Goal: Find specific page/section: Find specific page/section

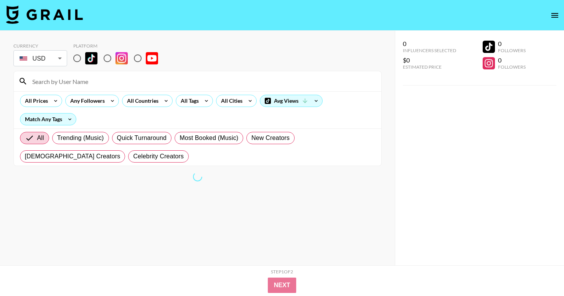
click at [157, 83] on input at bounding box center [202, 81] width 349 height 12
paste input "[EMAIL_ADDRESS][DOMAIN_NAME]"
drag, startPoint x: 42, startPoint y: 82, endPoint x: 26, endPoint y: 78, distance: 16.5
click at [26, 79] on div "[EMAIL_ADDRESS][DOMAIN_NAME]" at bounding box center [198, 81] width 368 height 20
click at [95, 81] on input "@[DOMAIN_NAME]" at bounding box center [202, 81] width 349 height 12
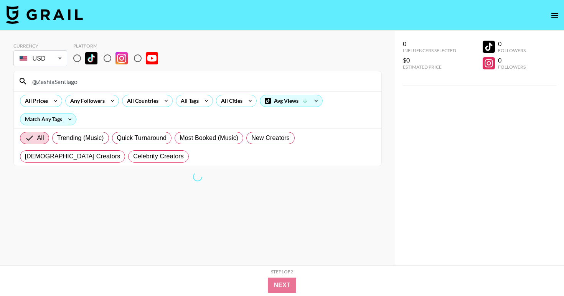
type input "@ZashiaSantiago"
click at [80, 66] on input "radio" at bounding box center [77, 58] width 16 height 16
radio input "true"
click at [43, 79] on input "@ZashiaSantiago" at bounding box center [202, 81] width 349 height 12
click at [40, 81] on input "@ZashiaSantiago" at bounding box center [202, 81] width 349 height 12
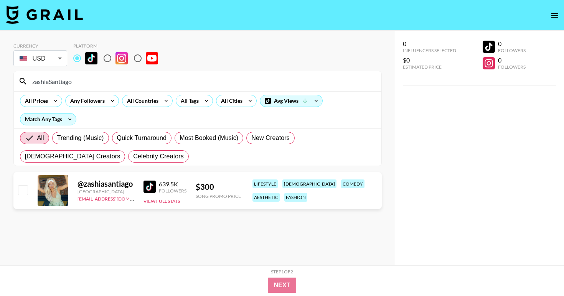
type input "zashiaSantiago"
drag, startPoint x: 130, startPoint y: 200, endPoint x: 73, endPoint y: 202, distance: 56.8
click at [73, 202] on div "@ zashiasantiago [GEOGRAPHIC_DATA] [EMAIL_ADDRESS][DOMAIN_NAME] 639.5K Follower…" at bounding box center [197, 190] width 369 height 37
copy link "[EMAIL_ADDRESS][DOMAIN_NAME]"
click at [202, 79] on input "zashiaSantiago" at bounding box center [202, 81] width 349 height 12
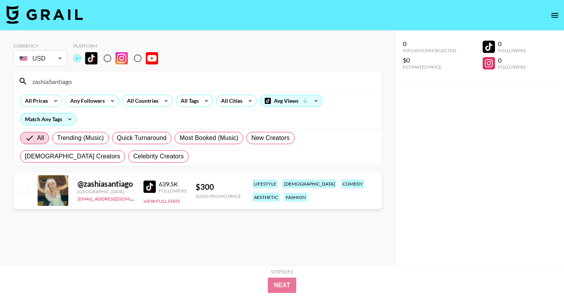
click at [202, 79] on input "zashiaSantiago" at bounding box center [202, 81] width 349 height 12
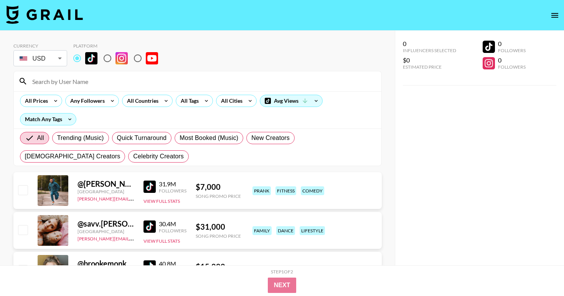
paste input "[EMAIL_ADDRESS][DOMAIN_NAME]"
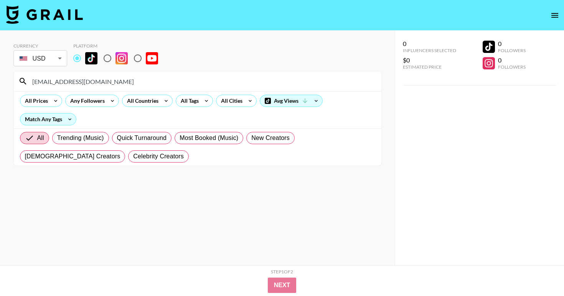
type input "[EMAIL_ADDRESS][DOMAIN_NAME]"
click at [179, 84] on input "[EMAIL_ADDRESS][DOMAIN_NAME]" at bounding box center [202, 81] width 349 height 12
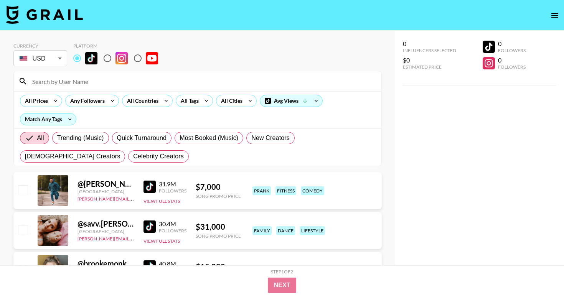
paste input "[URL][DOMAIN_NAME] https"
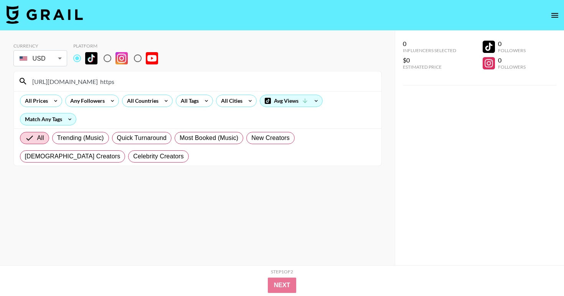
drag, startPoint x: 142, startPoint y: 81, endPoint x: 186, endPoint y: 79, distance: 44.2
click at [184, 81] on input "[URL][DOMAIN_NAME] https" at bounding box center [202, 81] width 349 height 12
drag, startPoint x: 98, startPoint y: 83, endPoint x: 12, endPoint y: 82, distance: 85.6
click at [12, 83] on div "Currency USD USD ​ Platform [URL][DOMAIN_NAME] All Prices Any Followers All Cou…" at bounding box center [197, 164] width 395 height 266
click at [76, 58] on input "radio" at bounding box center [77, 58] width 16 height 16
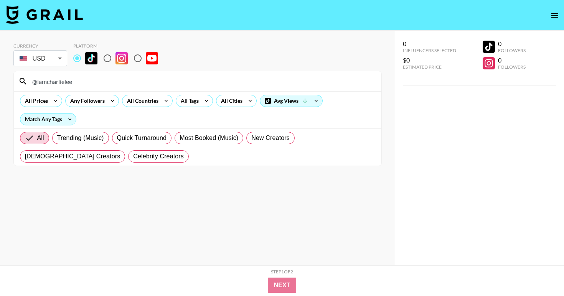
click at [102, 82] on input "@iamcharlielee" at bounding box center [202, 81] width 349 height 12
type input "@iamcharlielee"
